Goal: Task Accomplishment & Management: Use online tool/utility

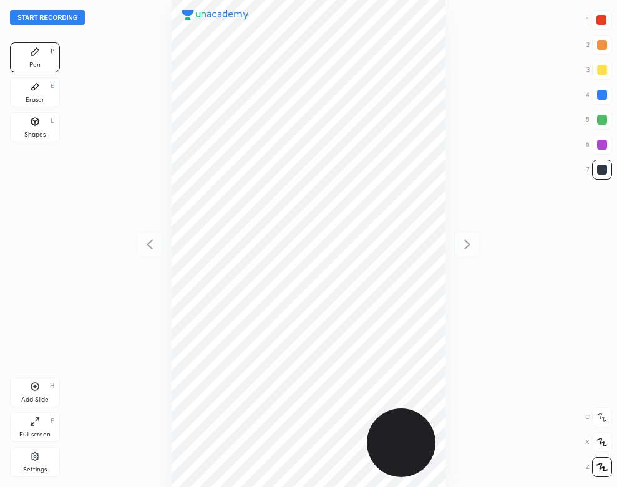
scroll to position [487, 417]
click at [72, 20] on button "Start recording" at bounding box center [47, 17] width 75 height 15
click at [24, 457] on div "Settings" at bounding box center [35, 462] width 50 height 30
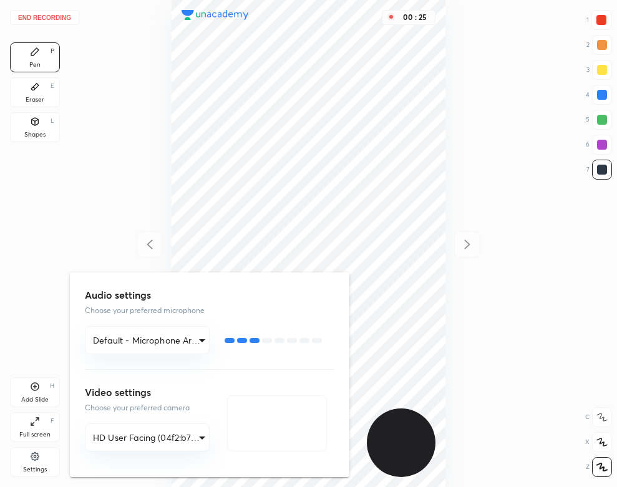
click at [109, 148] on div at bounding box center [308, 243] width 617 height 487
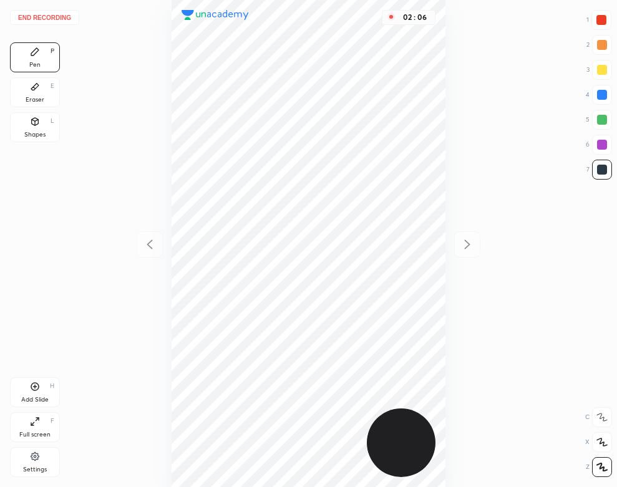
click at [32, 401] on div "Add Slide" at bounding box center [34, 400] width 27 height 6
click at [148, 238] on icon at bounding box center [149, 244] width 15 height 15
click at [461, 238] on icon at bounding box center [467, 244] width 15 height 15
click at [49, 15] on button "End recording" at bounding box center [44, 17] width 69 height 15
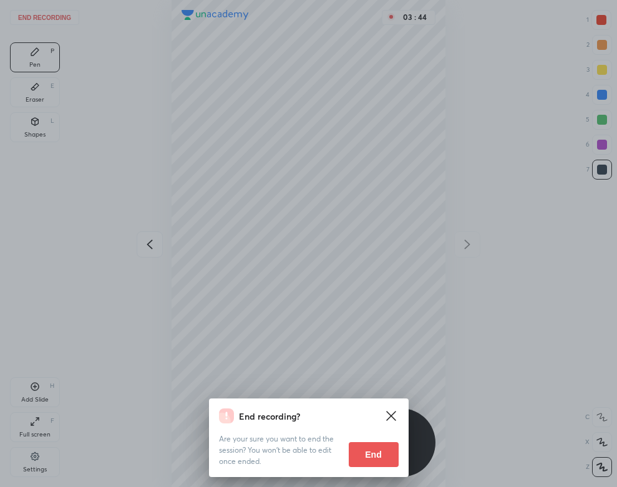
click at [360, 453] on button "End" at bounding box center [374, 454] width 50 height 25
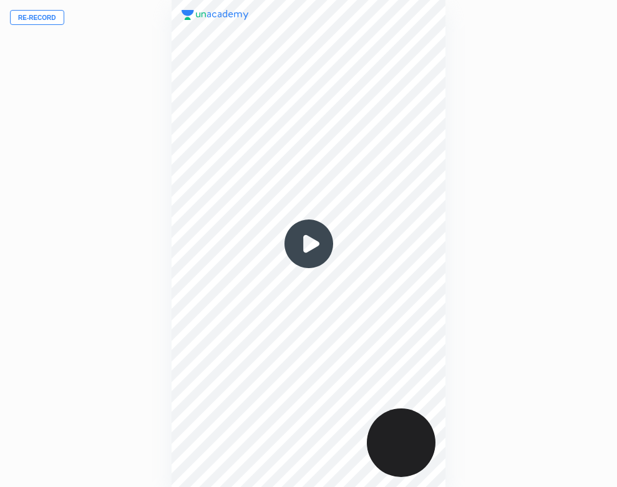
click at [314, 235] on img at bounding box center [309, 244] width 60 height 60
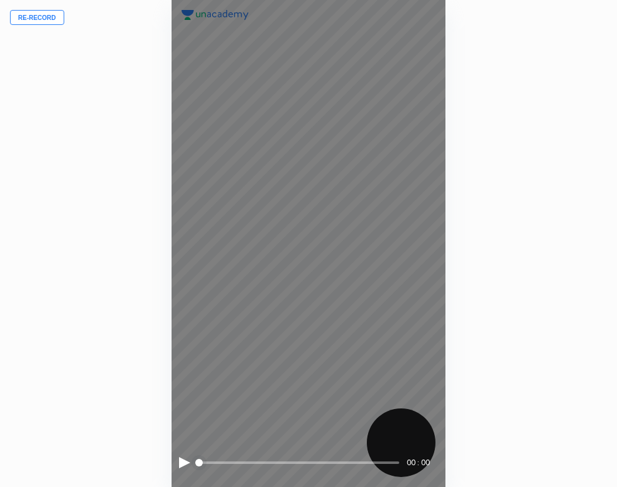
click at [180, 466] on div at bounding box center [184, 462] width 11 height 11
